Goal: Task Accomplishment & Management: Manage account settings

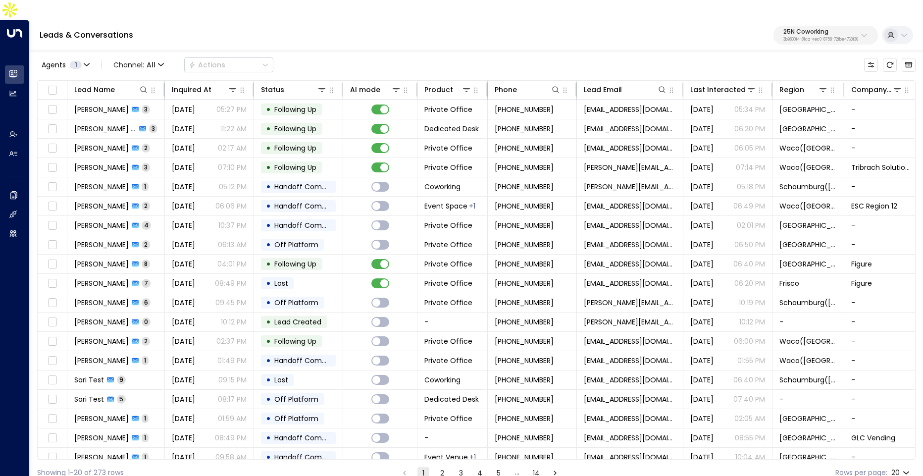
click at [804, 29] on p "25N Coworking" at bounding box center [820, 32] width 75 height 6
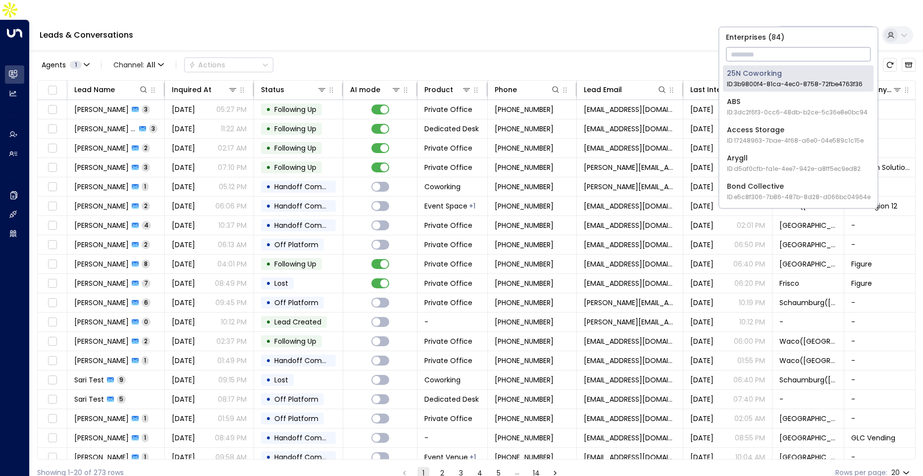
click at [783, 48] on input "text" at bounding box center [798, 54] width 145 height 18
type input "**"
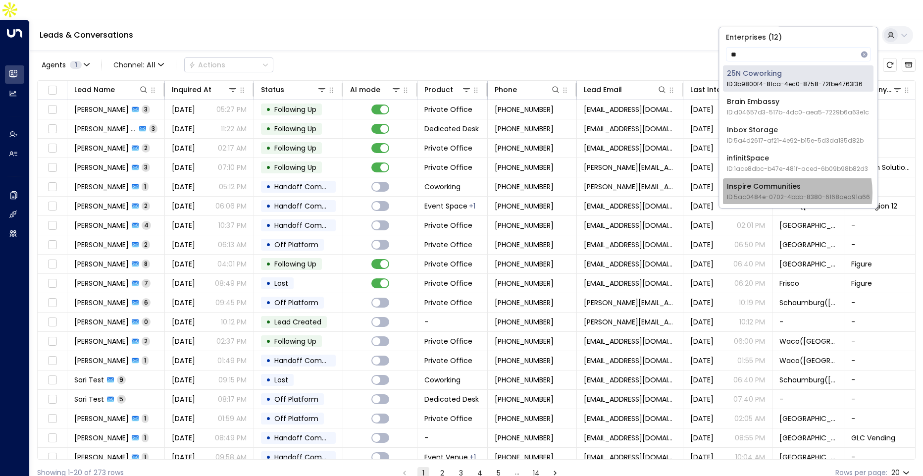
click at [788, 193] on span "ID: 5ac0484e-0702-4bbb-8380-6168aea91a66" at bounding box center [798, 197] width 143 height 9
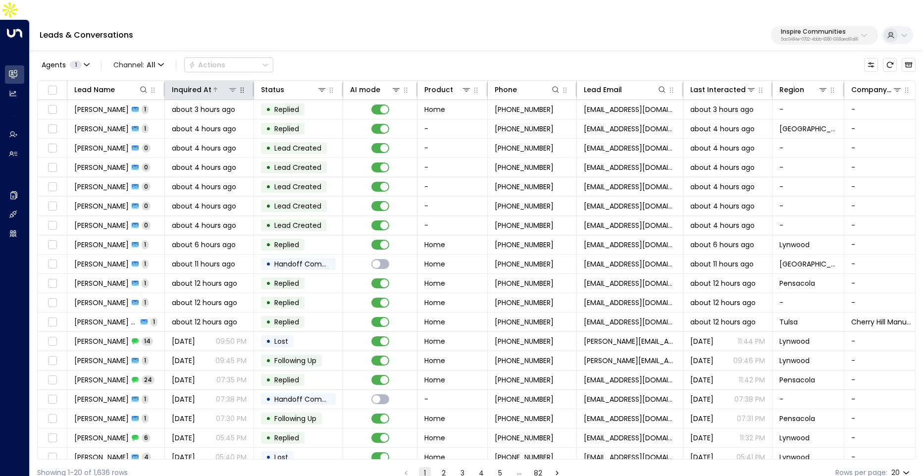
click at [205, 84] on div "Inquired At" at bounding box center [192, 90] width 40 height 12
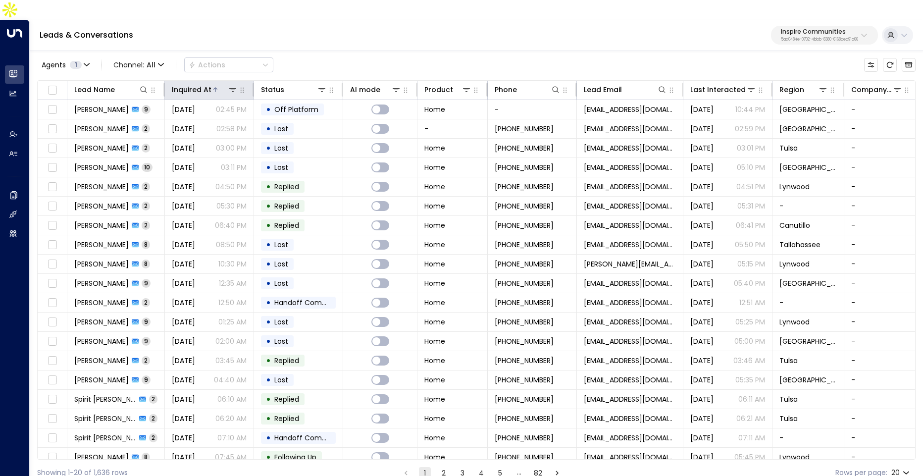
click at [206, 81] on th "Inquired At" at bounding box center [209, 90] width 89 height 19
click at [204, 84] on div "Inquired At" at bounding box center [192, 90] width 40 height 12
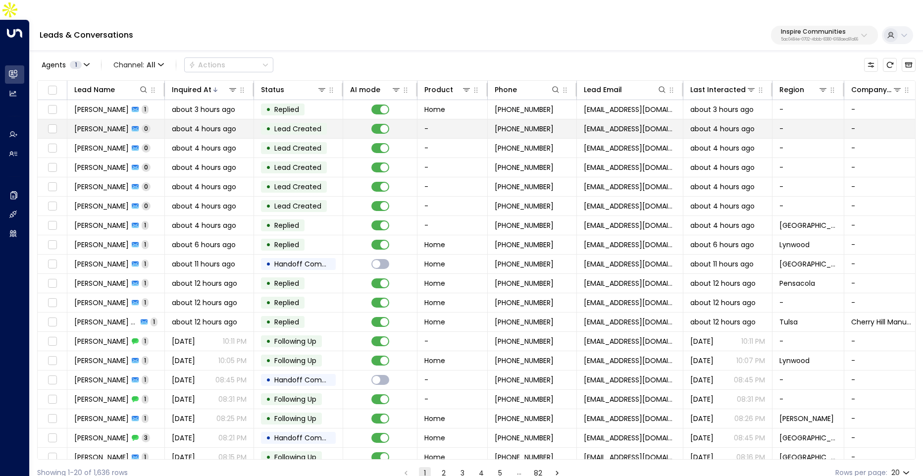
click at [232, 119] on td "about 4 hours ago" at bounding box center [209, 128] width 89 height 19
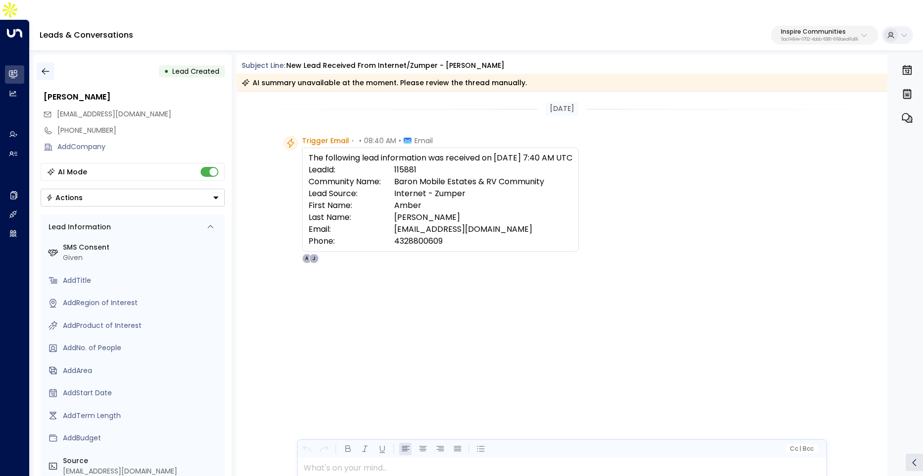
click at [45, 66] on icon "button" at bounding box center [46, 71] width 10 height 10
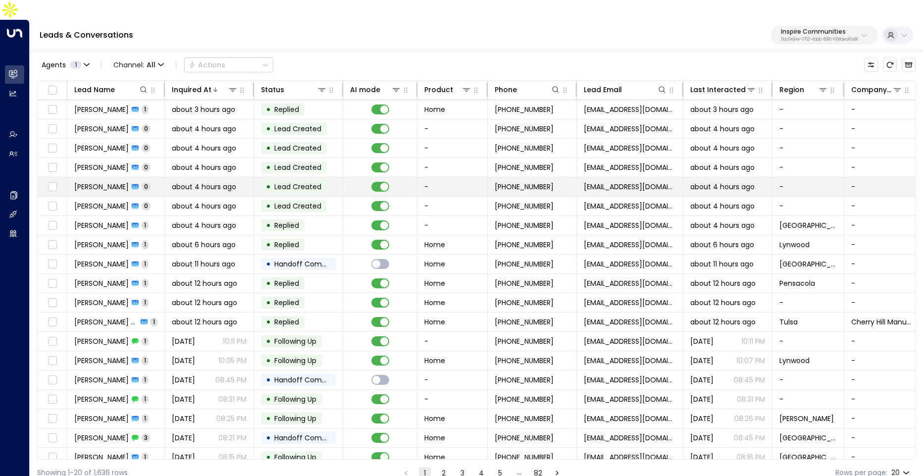
click at [165, 177] on td "about 4 hours ago" at bounding box center [209, 186] width 89 height 19
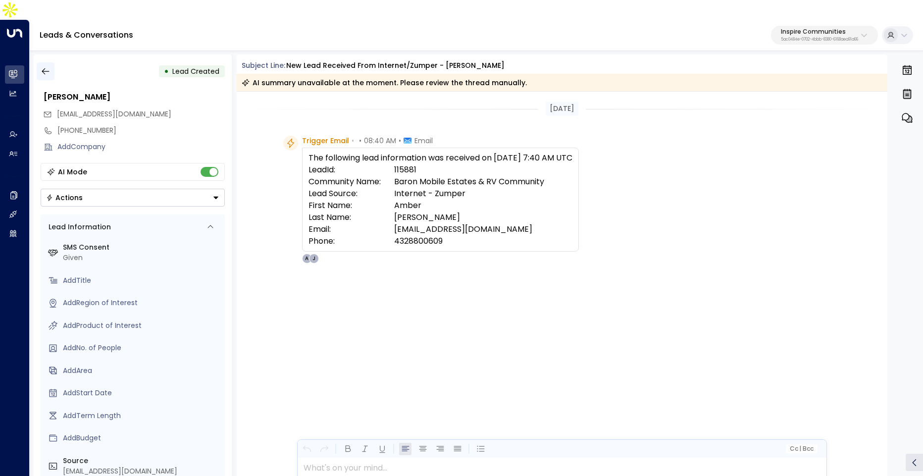
click at [47, 68] on icon "button" at bounding box center [45, 71] width 7 height 6
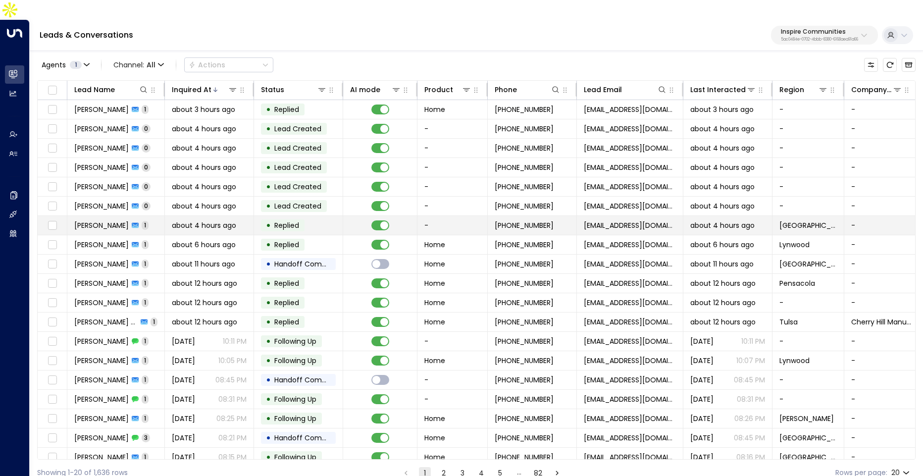
click at [151, 216] on td "[PERSON_NAME] 1" at bounding box center [116, 225] width 98 height 19
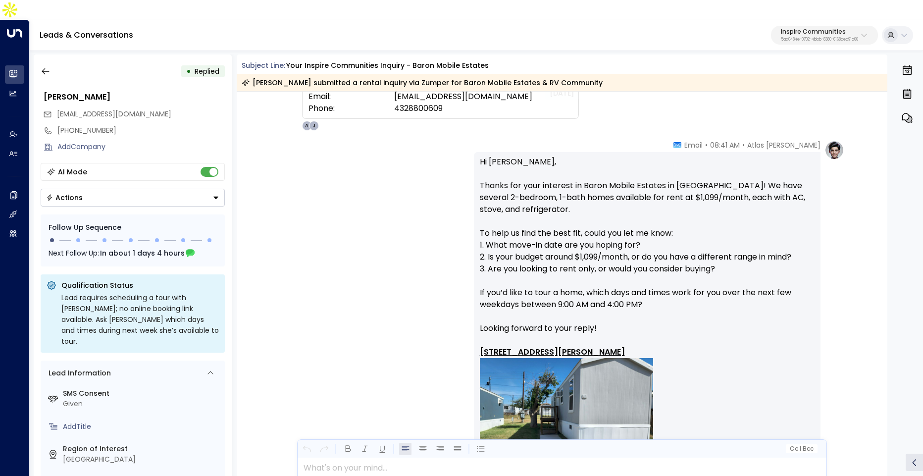
scroll to position [18, 0]
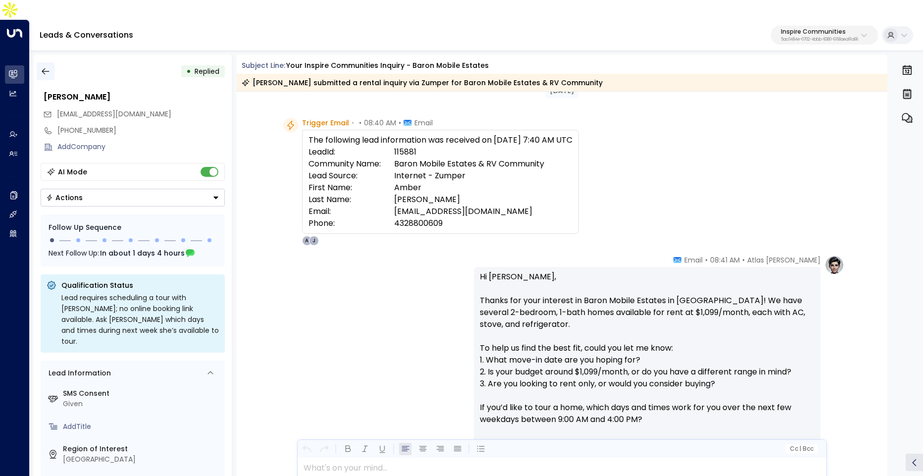
click at [46, 66] on icon "button" at bounding box center [46, 71] width 10 height 10
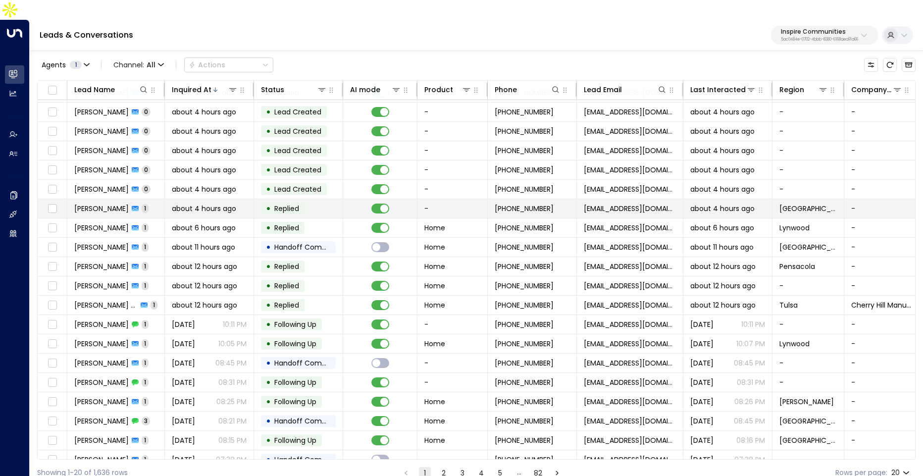
scroll to position [23, 0]
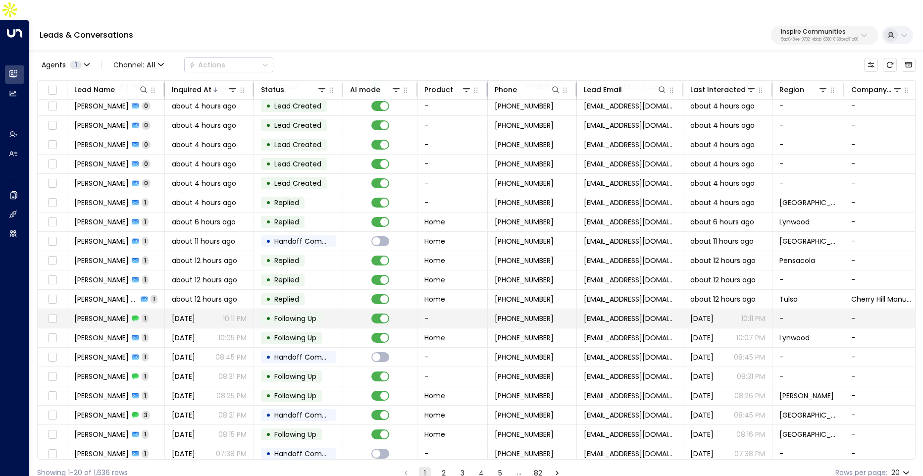
click at [155, 309] on td "[PERSON_NAME] 1" at bounding box center [116, 318] width 98 height 19
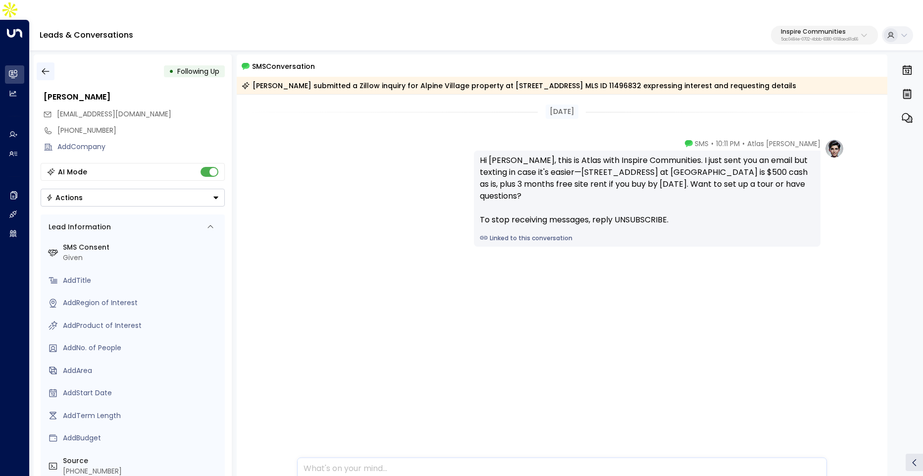
click at [49, 62] on button "button" at bounding box center [46, 71] width 18 height 18
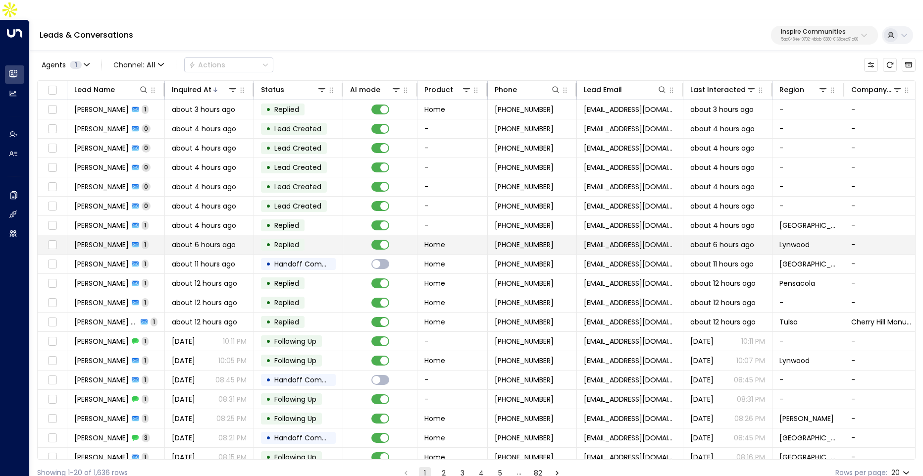
scroll to position [26, 0]
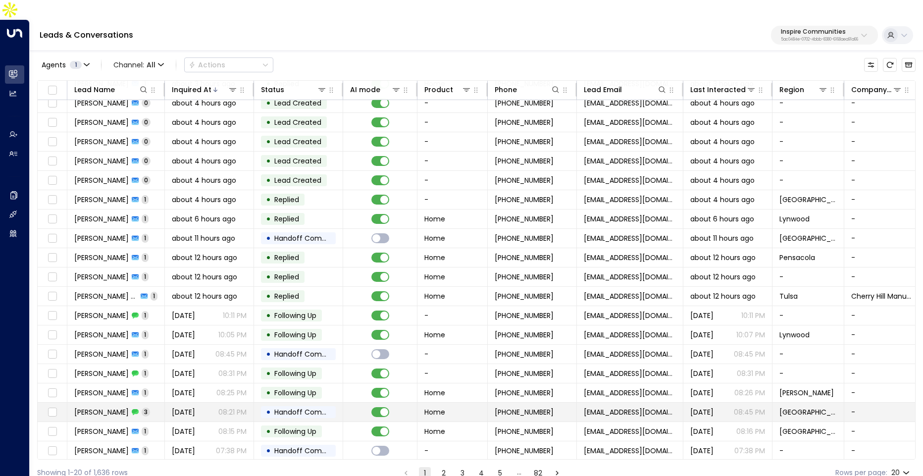
click at [142, 408] on span "3" at bounding box center [146, 412] width 8 height 8
